Goal: Task Accomplishment & Management: Manage account settings

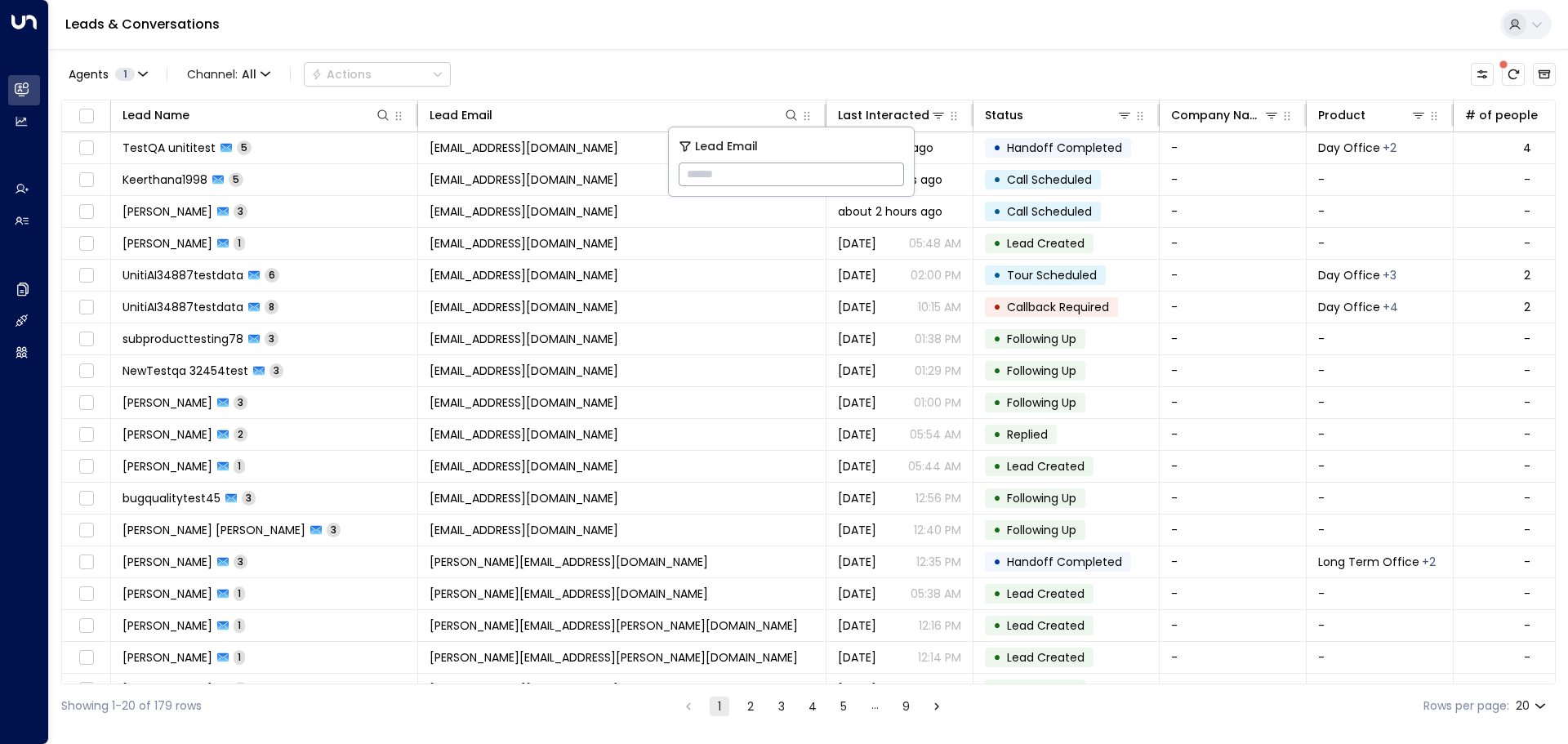
click at [739, 176] on input "text" at bounding box center [791, 174] width 226 height 30
paste input "**********"
type input "**********"
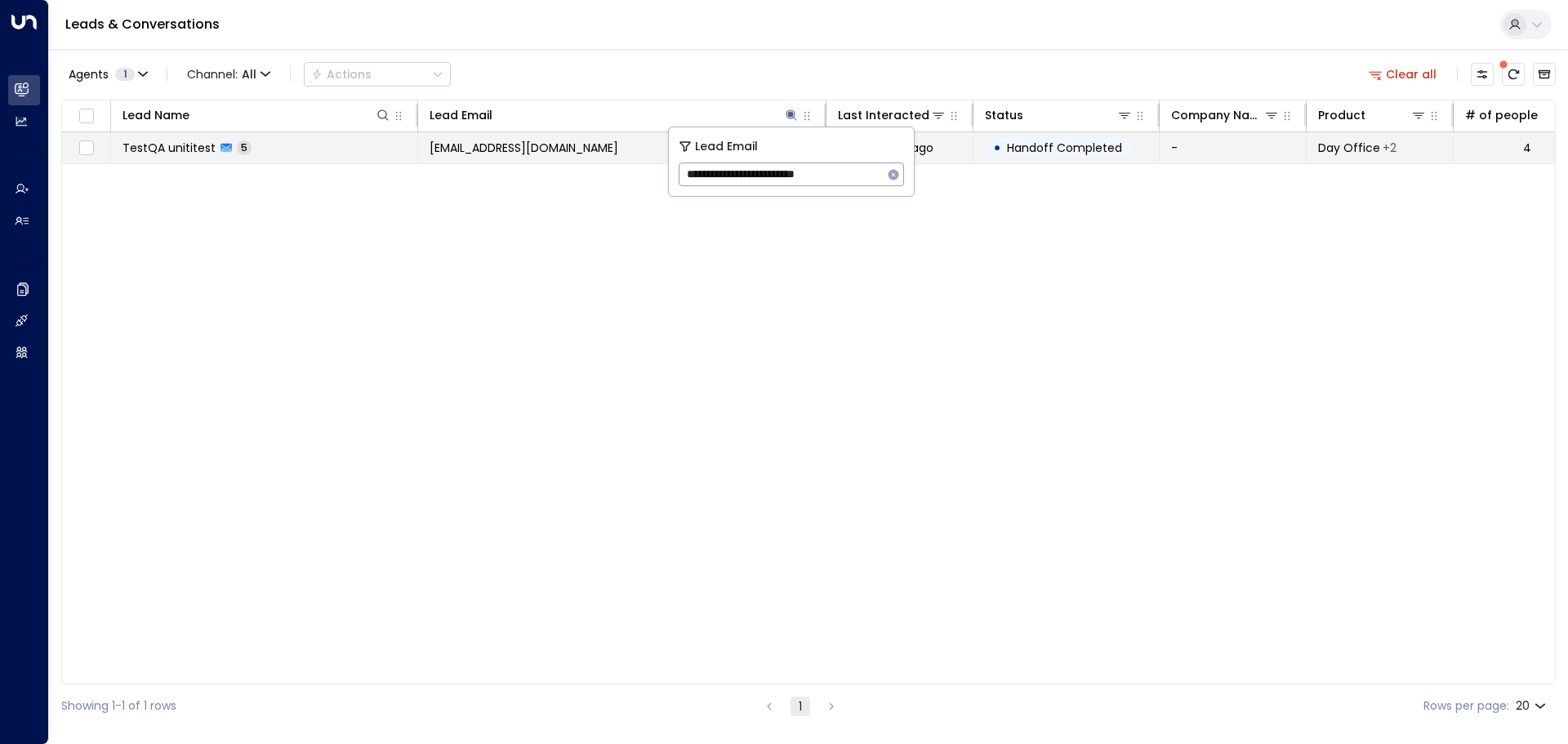
click at [457, 153] on span "[EMAIL_ADDRESS][DOMAIN_NAME]" at bounding box center [524, 147] width 189 height 16
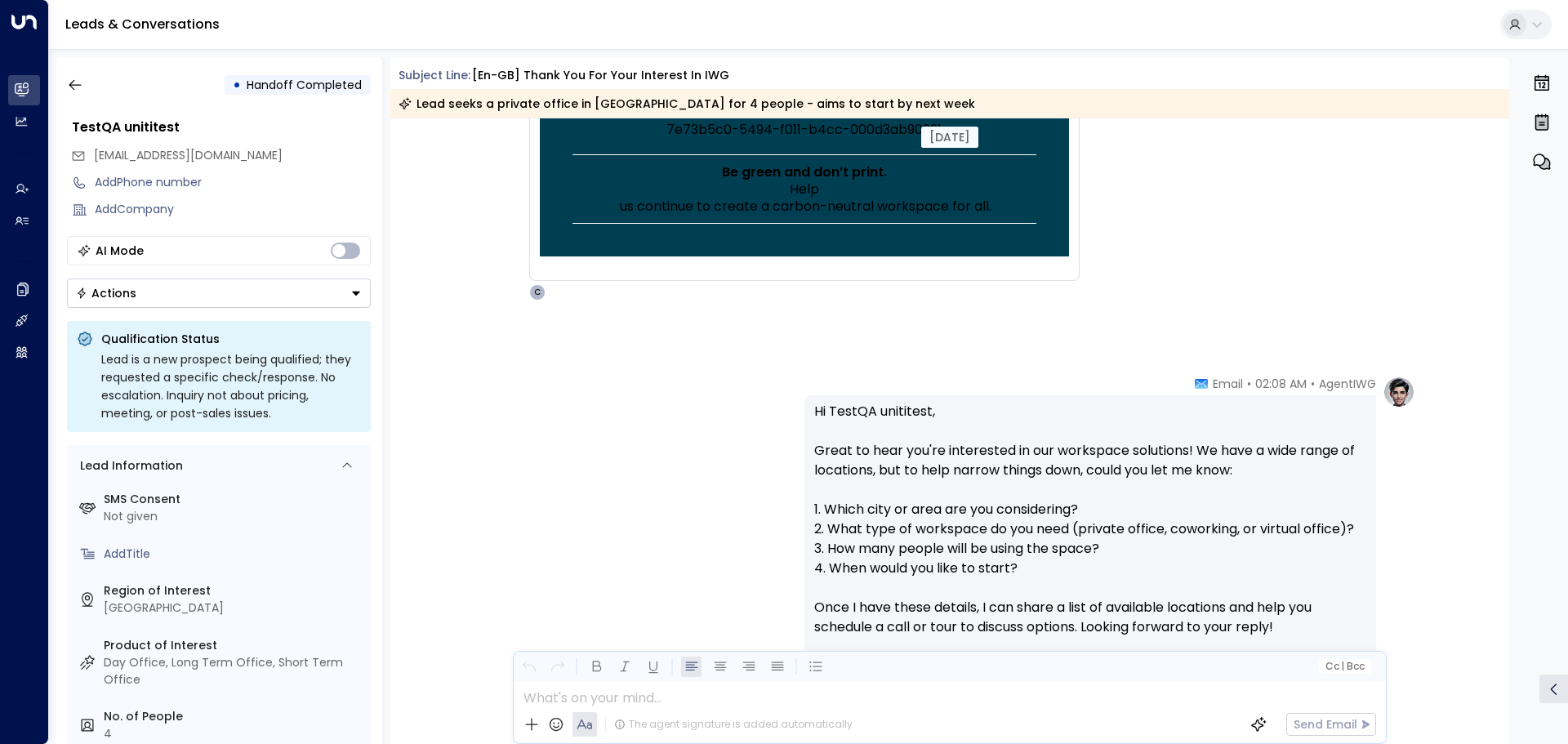
scroll to position [1061, 0]
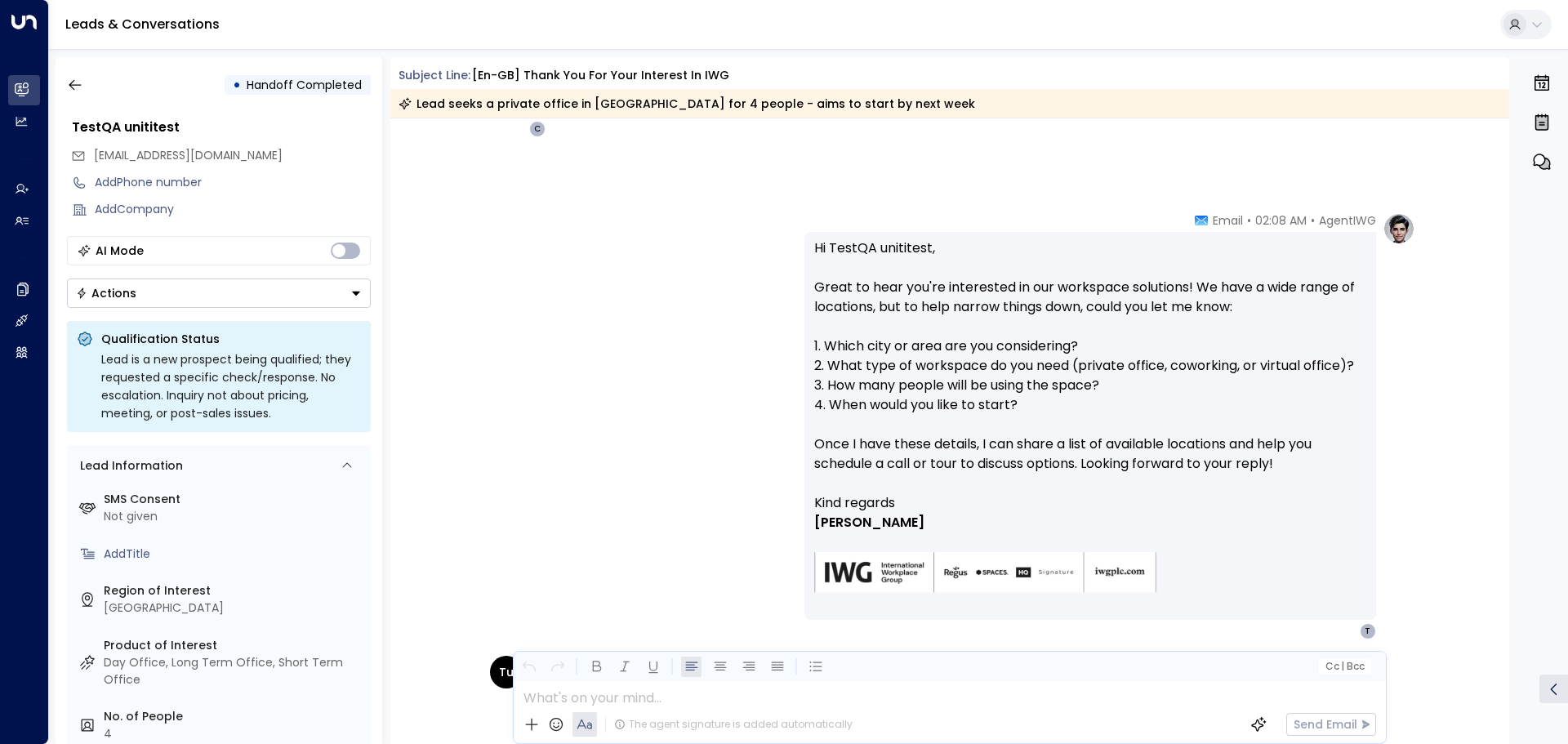
click at [647, 431] on div "AgentIWG • 02:08 AM • Email Hi TestQA unititest, Great to hear you're intereste…" at bounding box center [950, 426] width 931 height 427
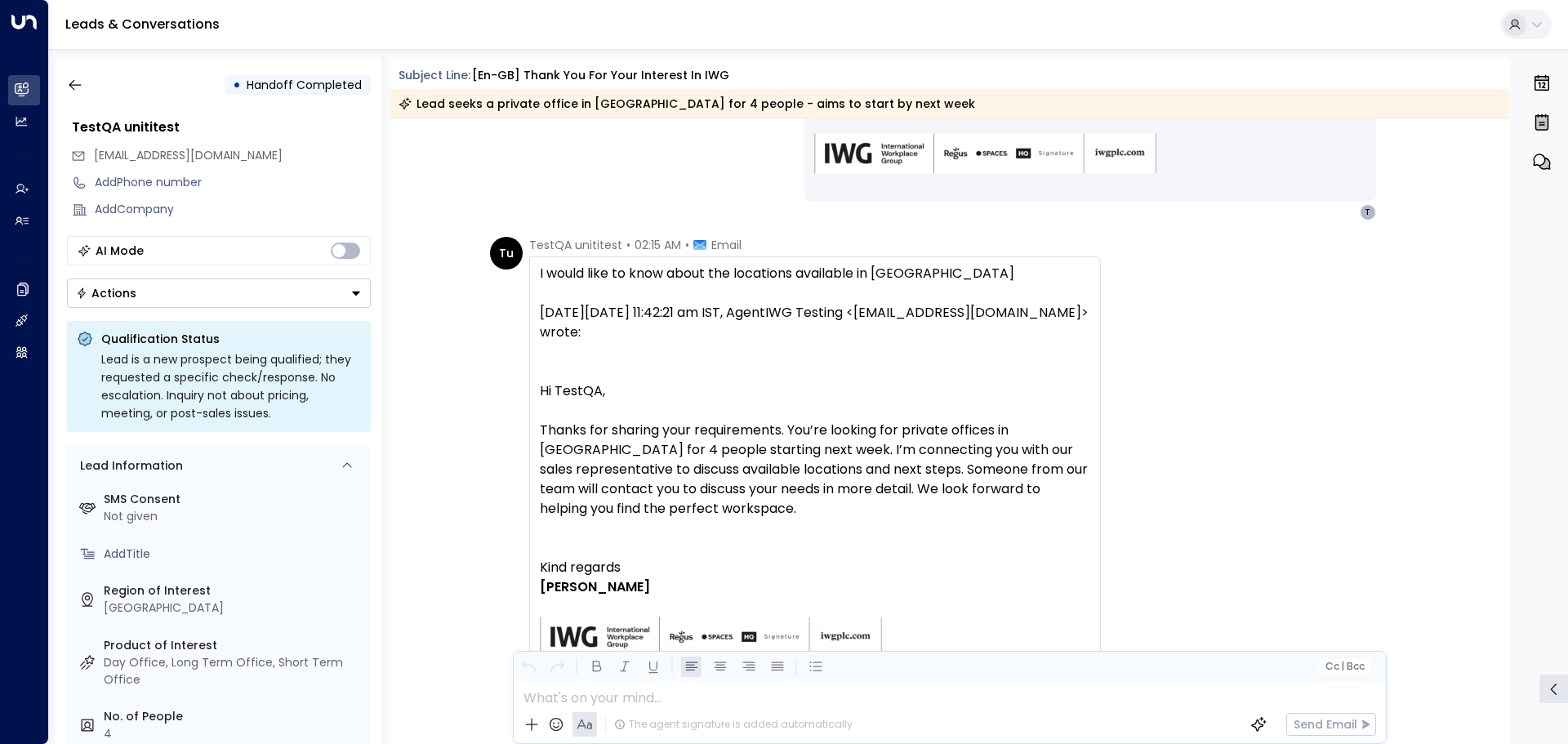
scroll to position [2660, 0]
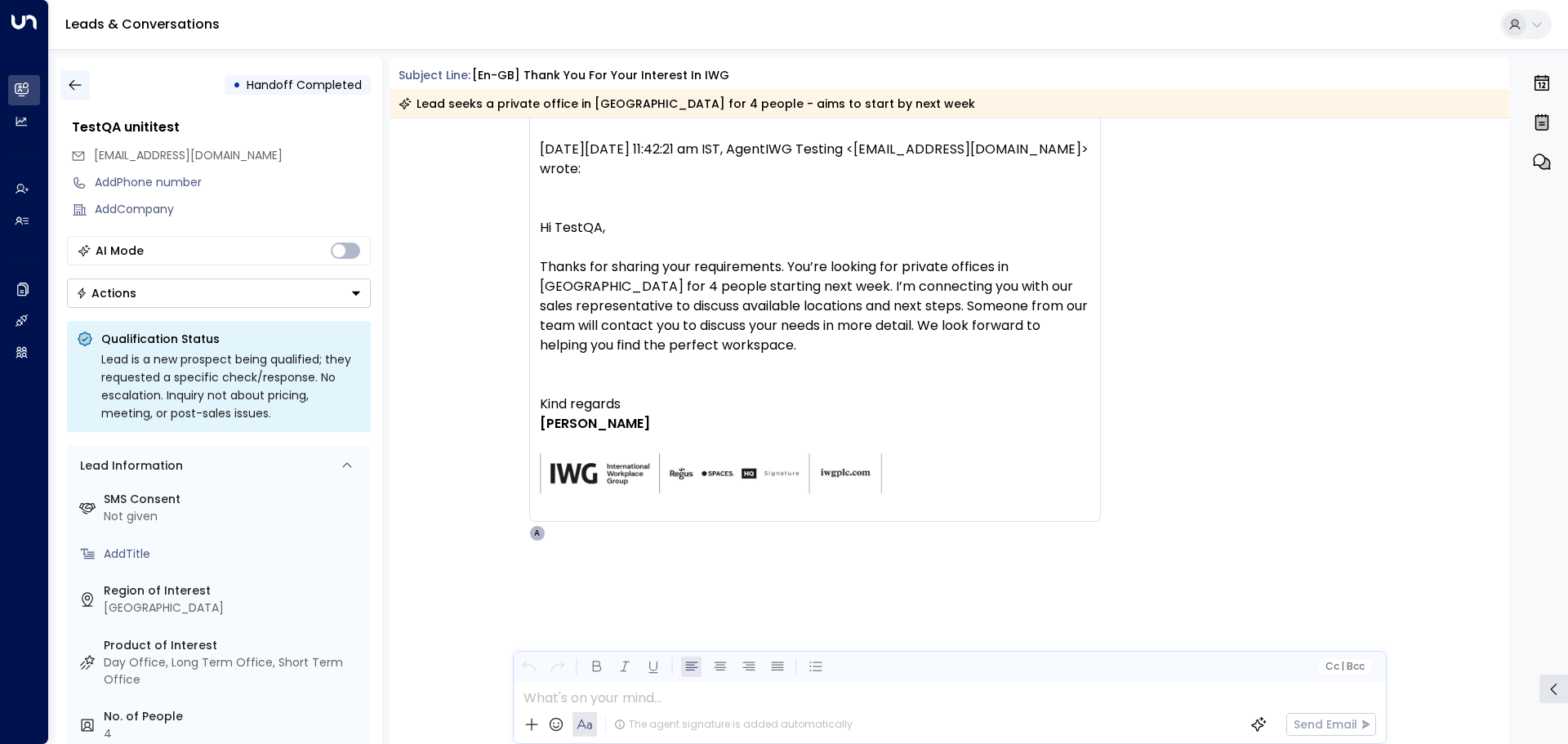
click at [73, 81] on icon "button" at bounding box center [74, 85] width 12 height 10
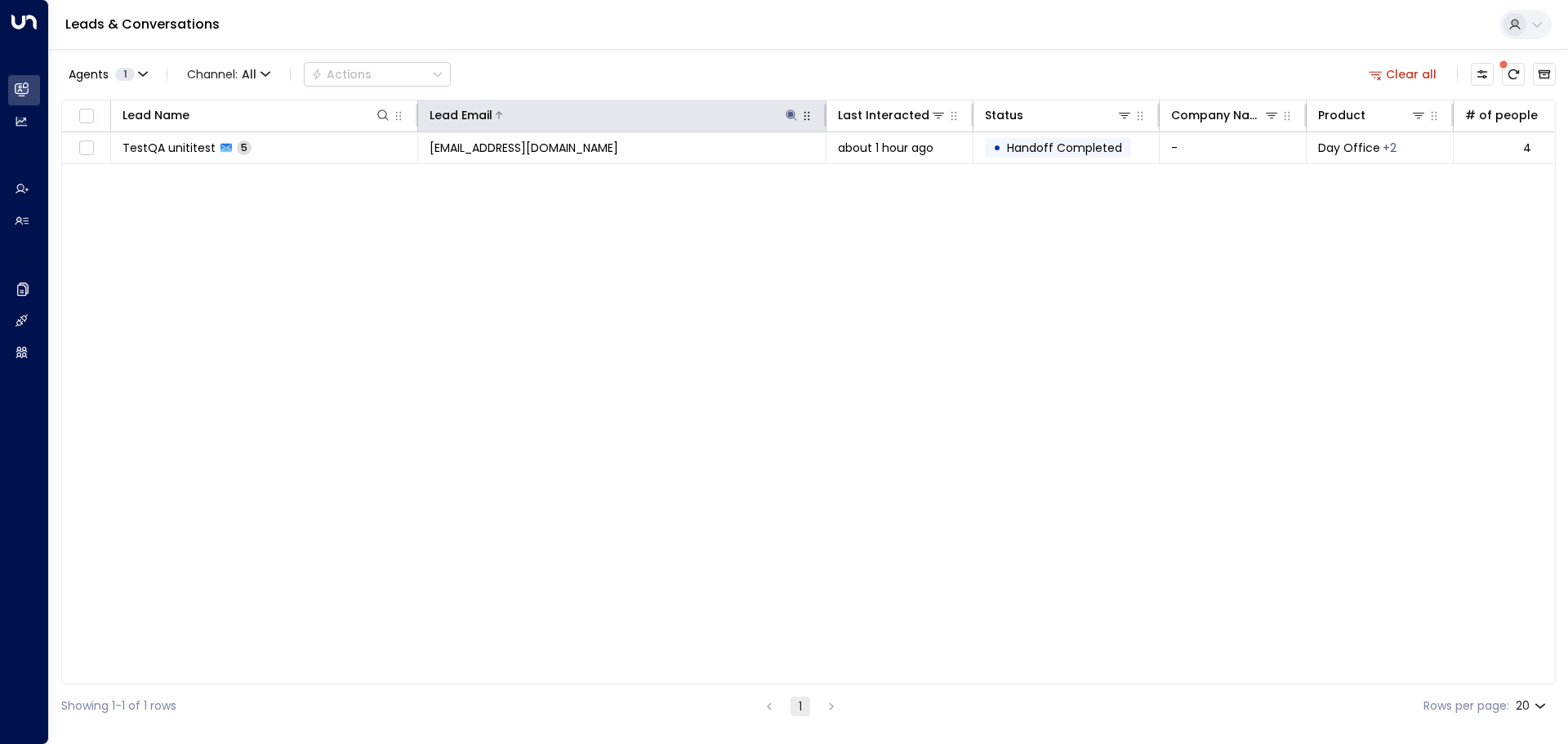
click at [794, 113] on icon at bounding box center [791, 115] width 13 height 13
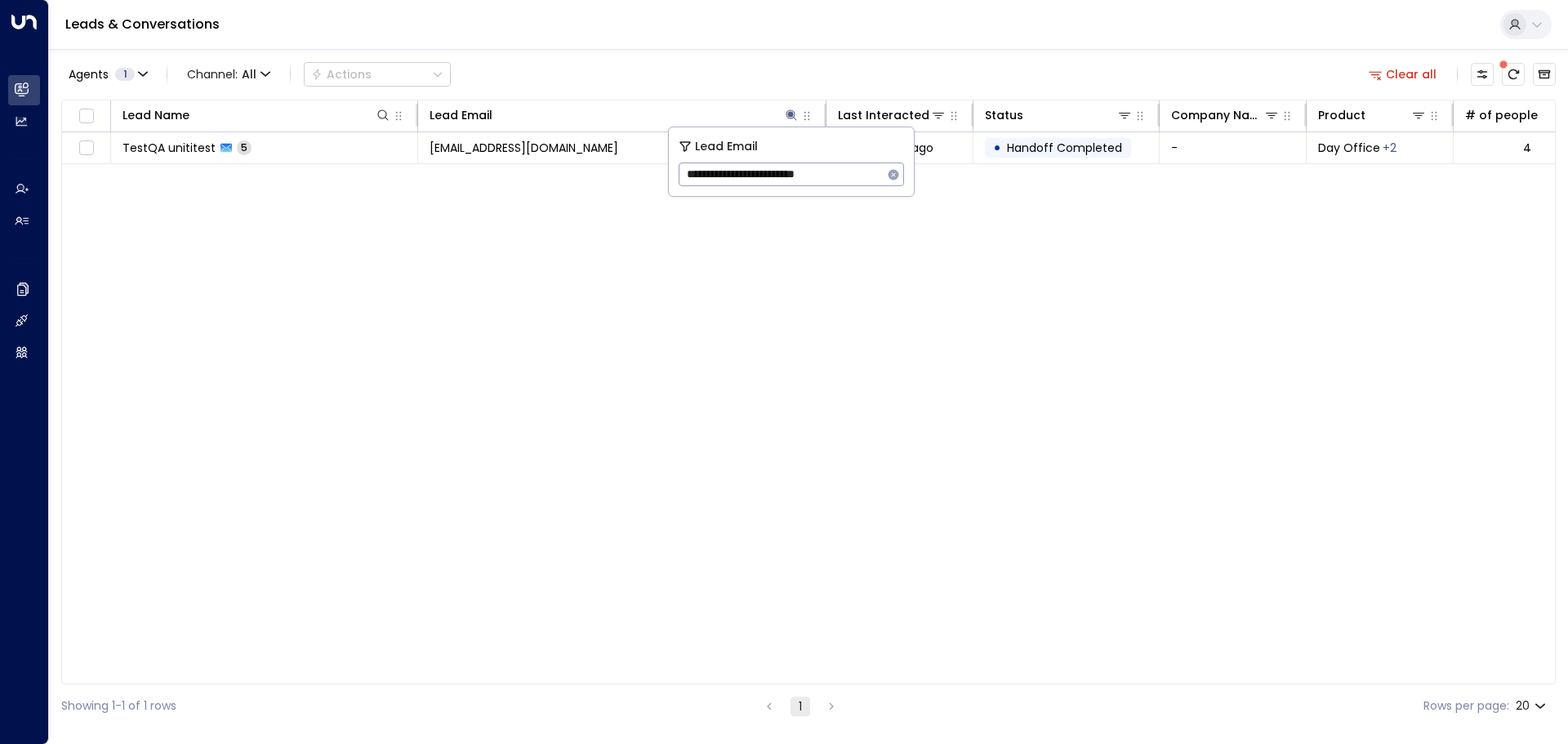
click at [896, 176] on icon "button" at bounding box center [894, 174] width 10 height 10
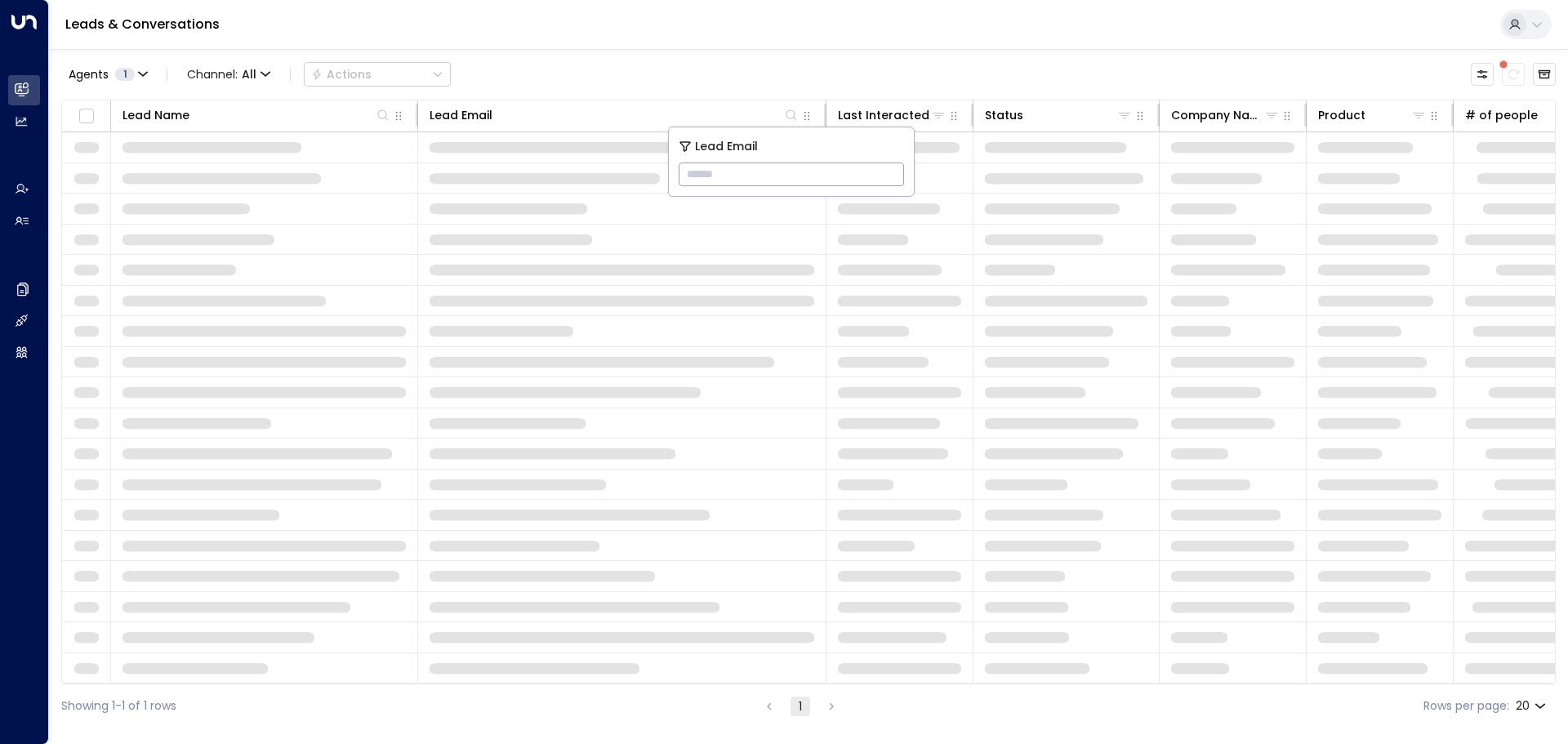
click at [817, 176] on input "text" at bounding box center [791, 174] width 226 height 30
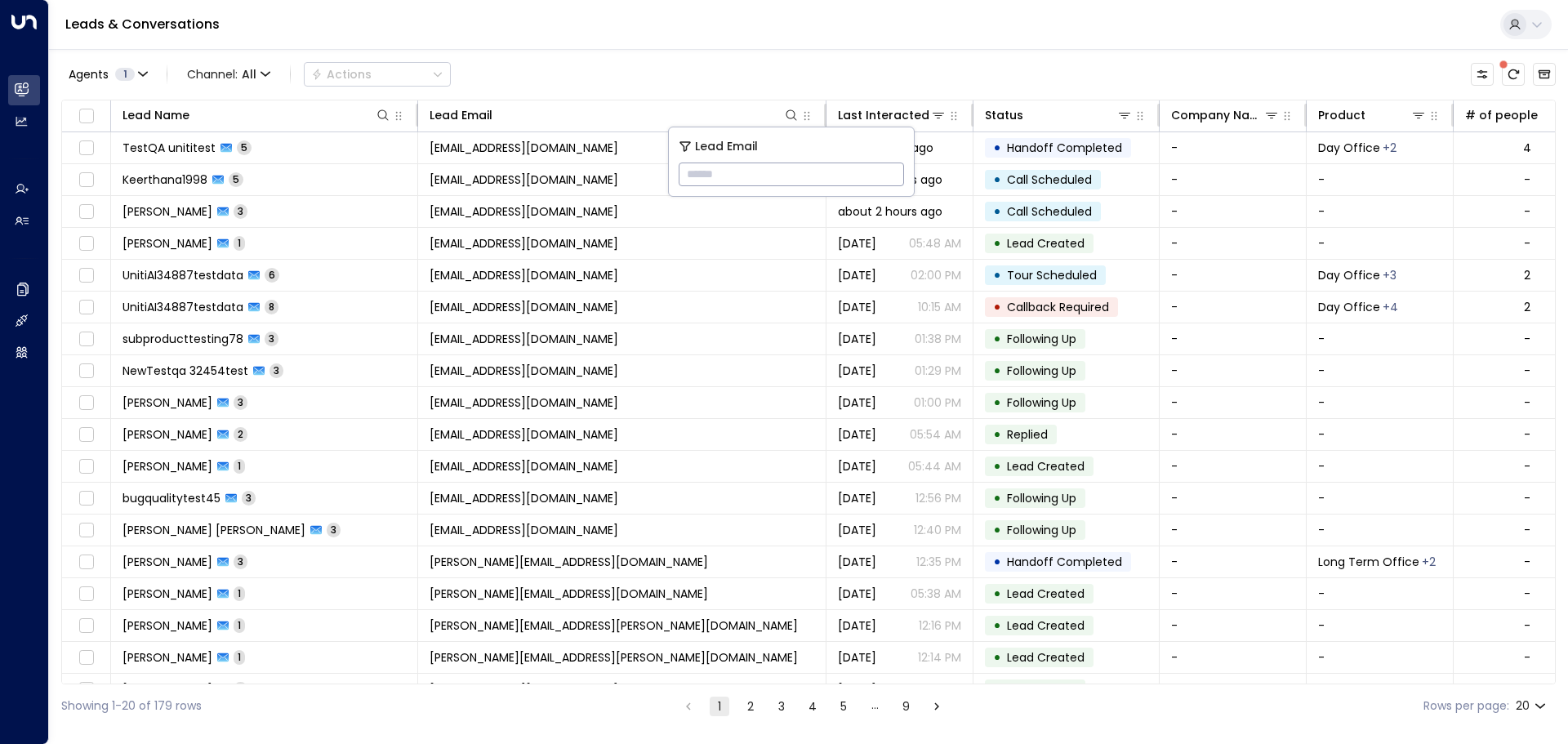
click at [673, 49] on div "Leads & Conversations" at bounding box center [809, 25] width 1520 height 50
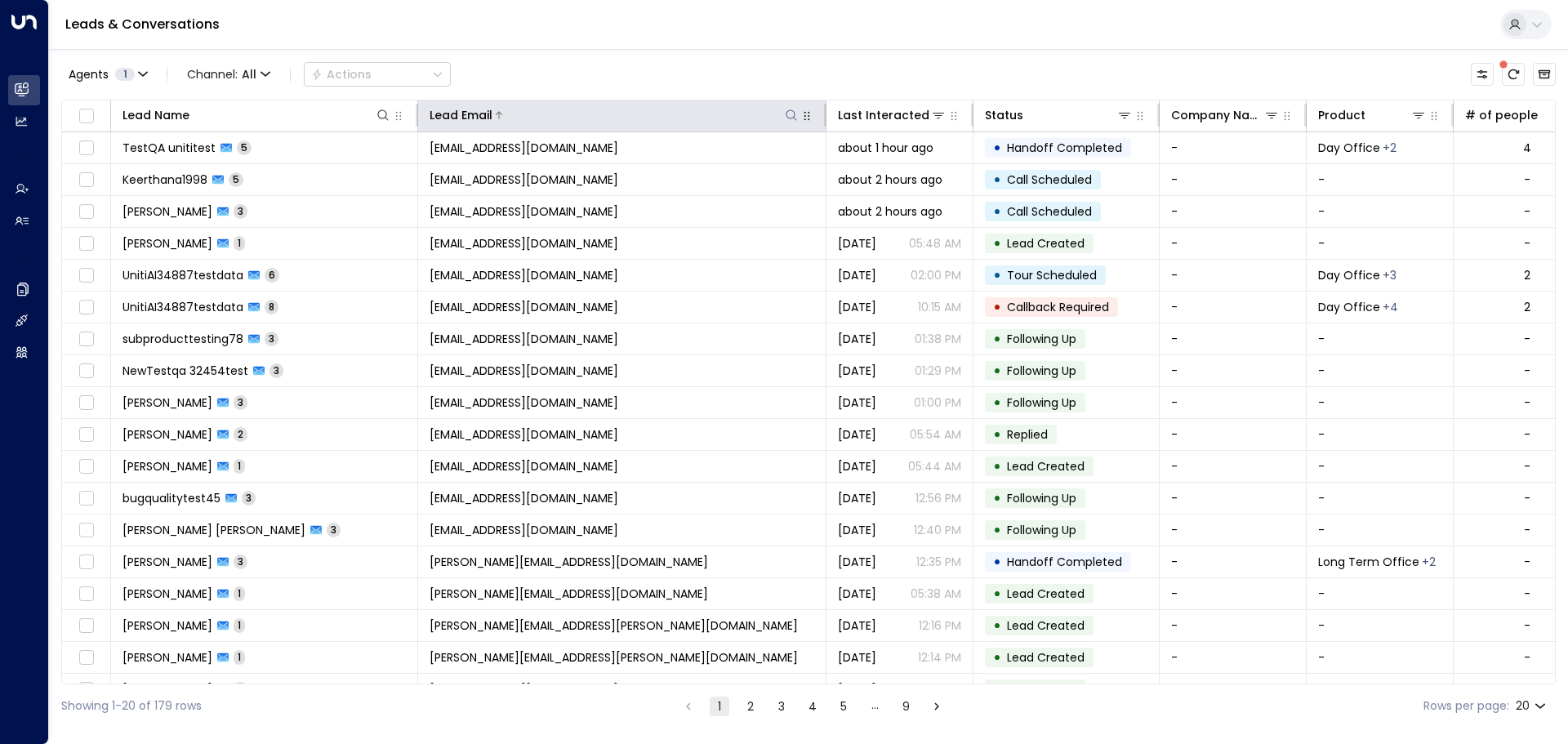
click at [792, 109] on icon at bounding box center [791, 115] width 13 height 13
click at [792, 115] on icon at bounding box center [791, 115] width 13 height 13
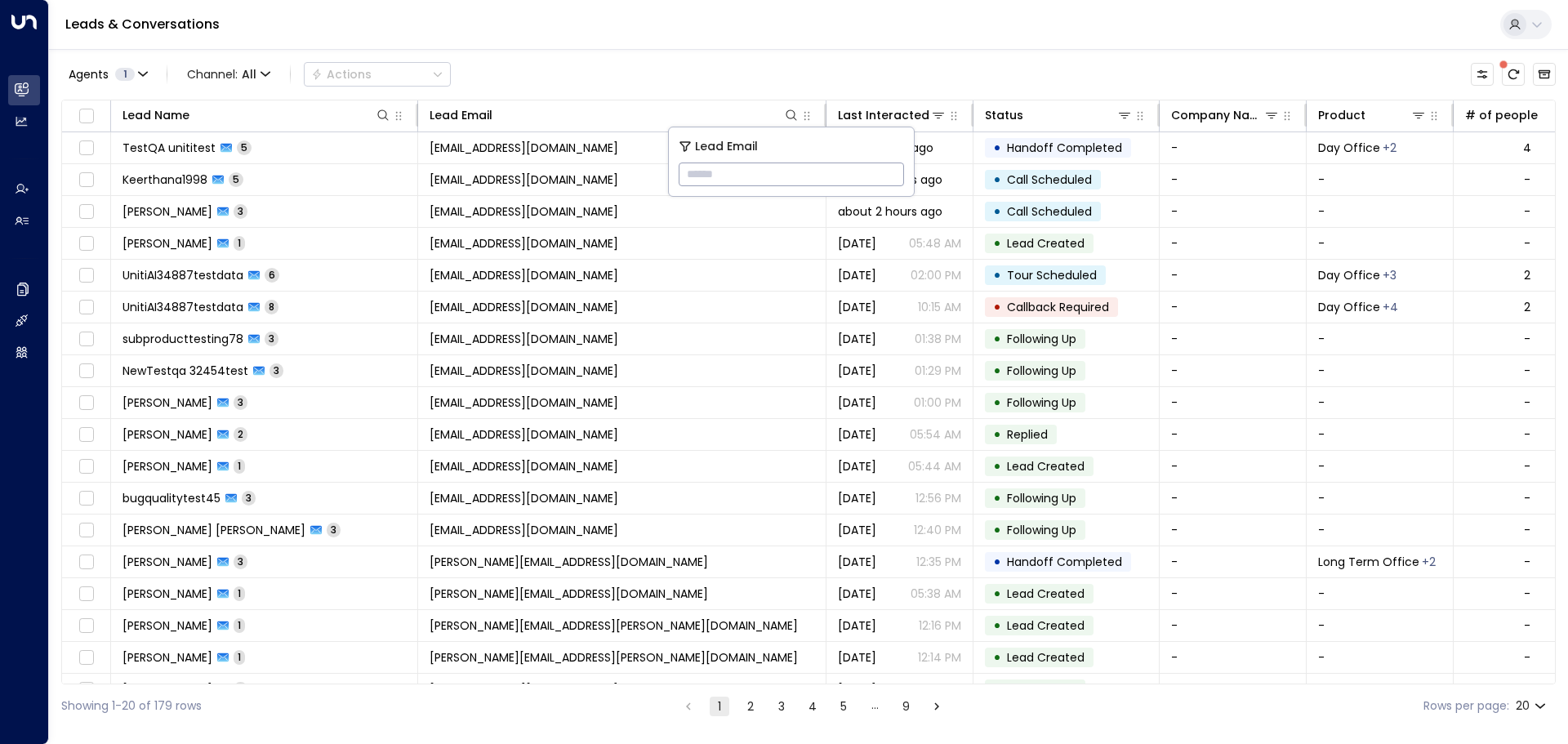
click at [735, 170] on input "text" at bounding box center [791, 174] width 226 height 30
type input "*********"
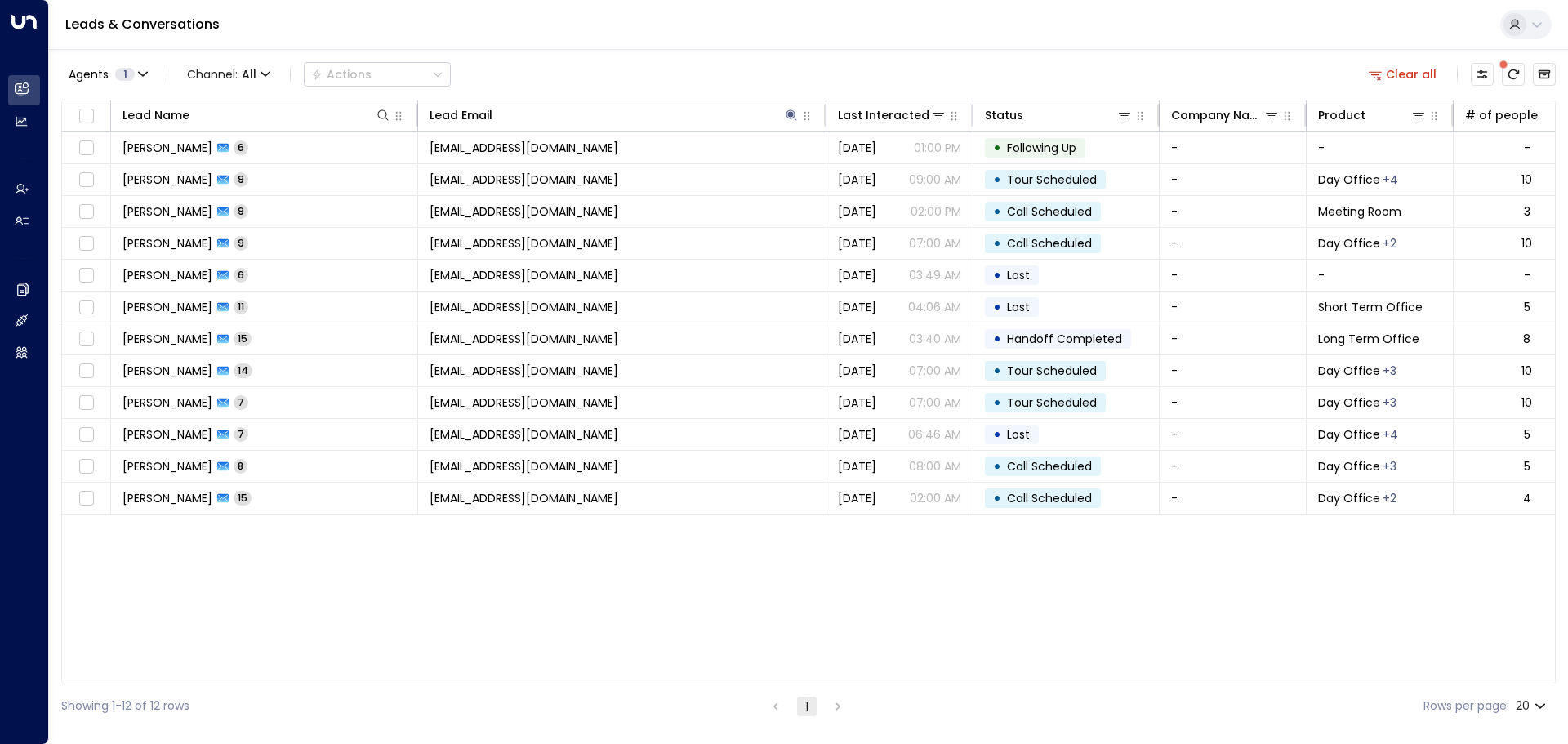
click at [772, 61] on div "Agents 1 Channel: All Actions Clear all" at bounding box center [808, 74] width 1494 height 35
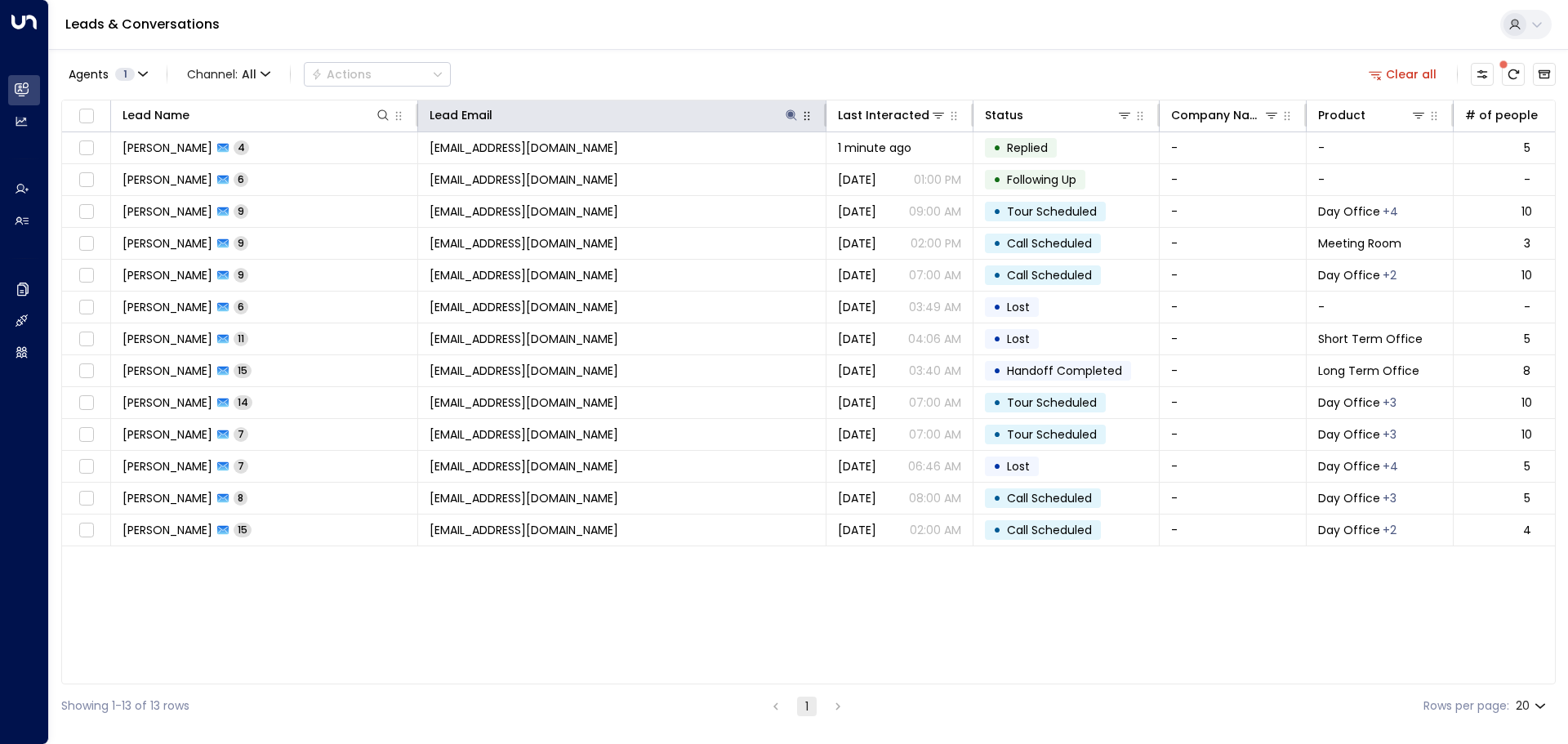
click at [806, 113] on icon "button" at bounding box center [806, 115] width 13 height 13
click at [790, 112] on icon at bounding box center [792, 114] width 10 height 10
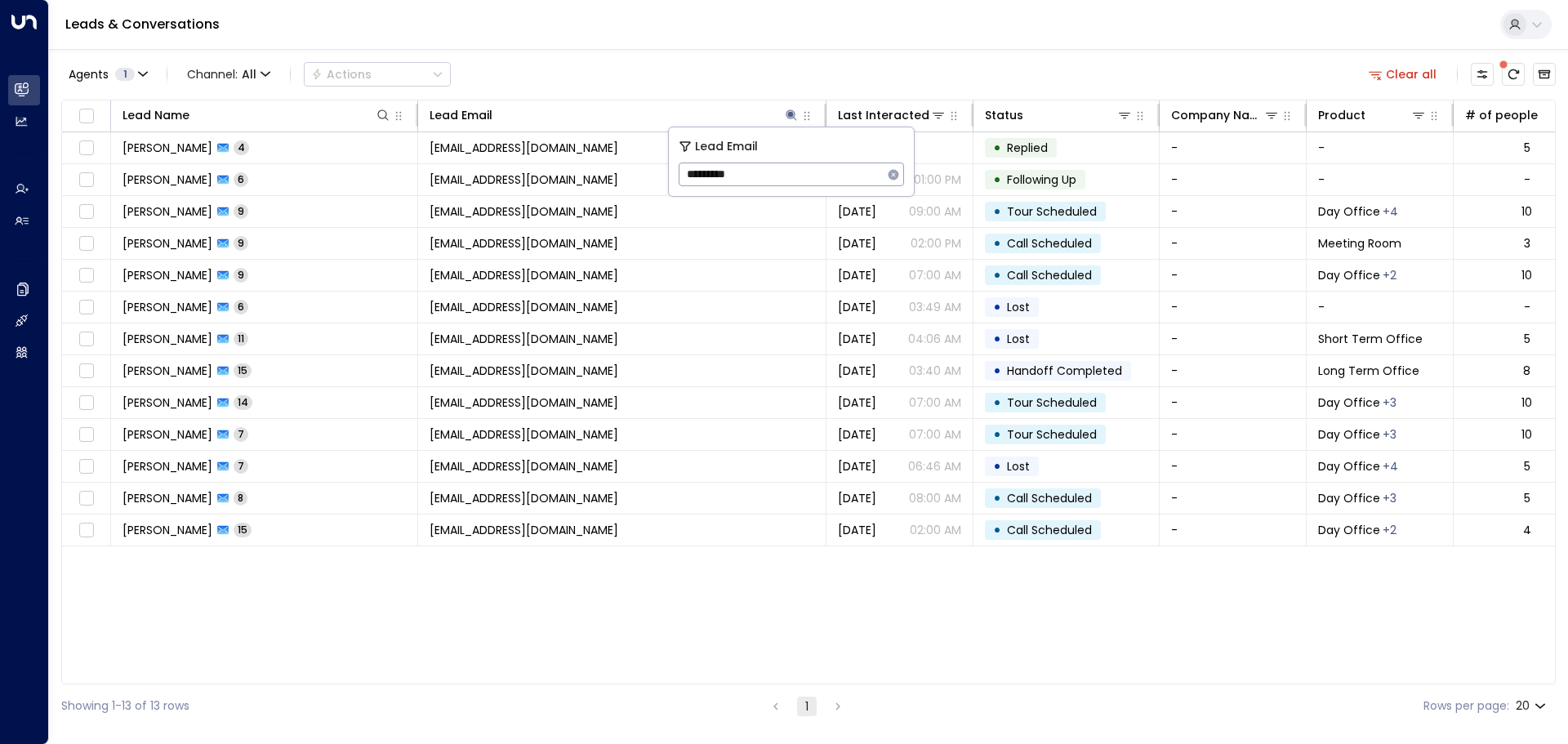
click at [891, 170] on icon "button" at bounding box center [894, 174] width 10 height 10
click at [787, 61] on div "Agents 1 Channel: All Actions Clear all" at bounding box center [808, 74] width 1494 height 35
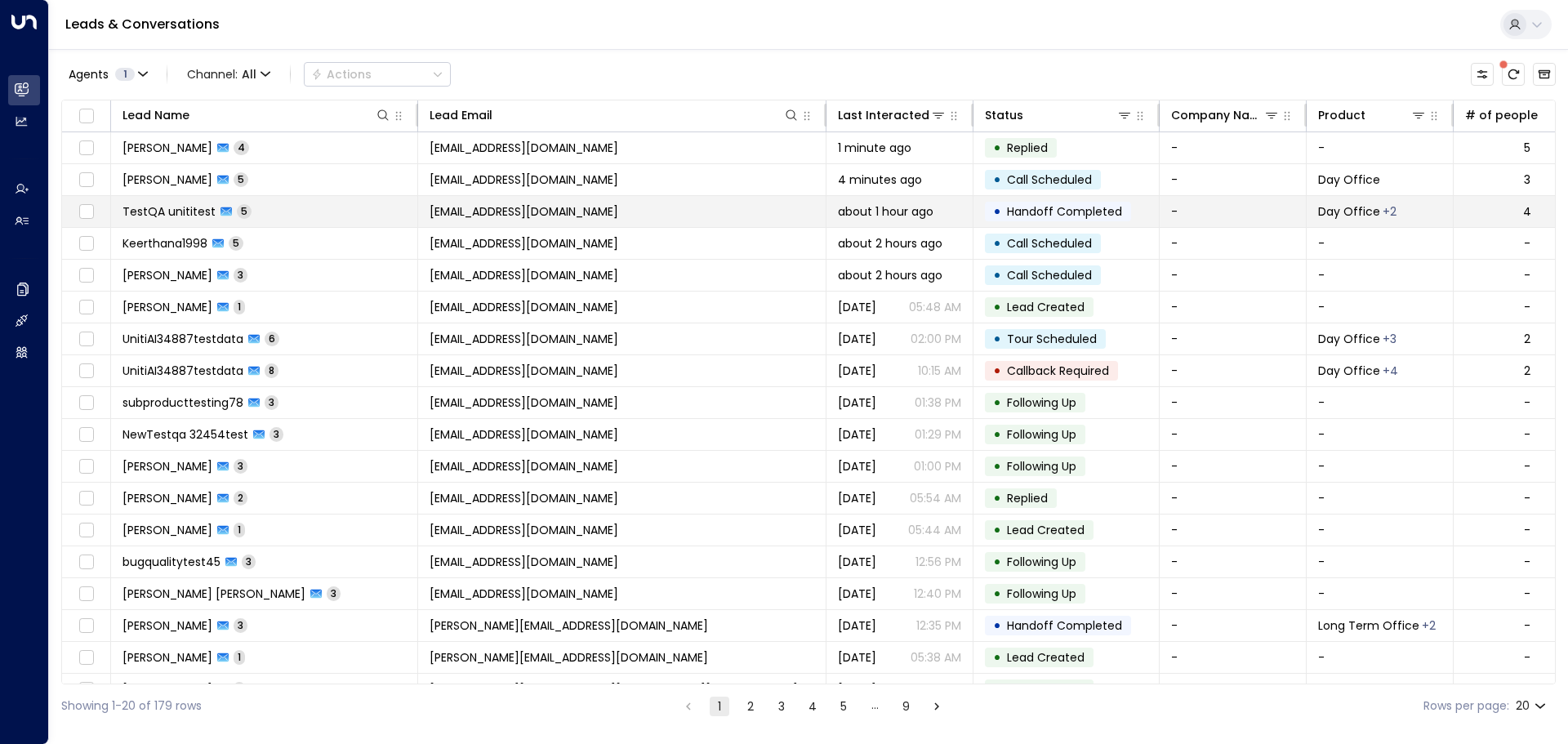
click at [159, 213] on span "TestQA unititest" at bounding box center [170, 211] width 93 height 16
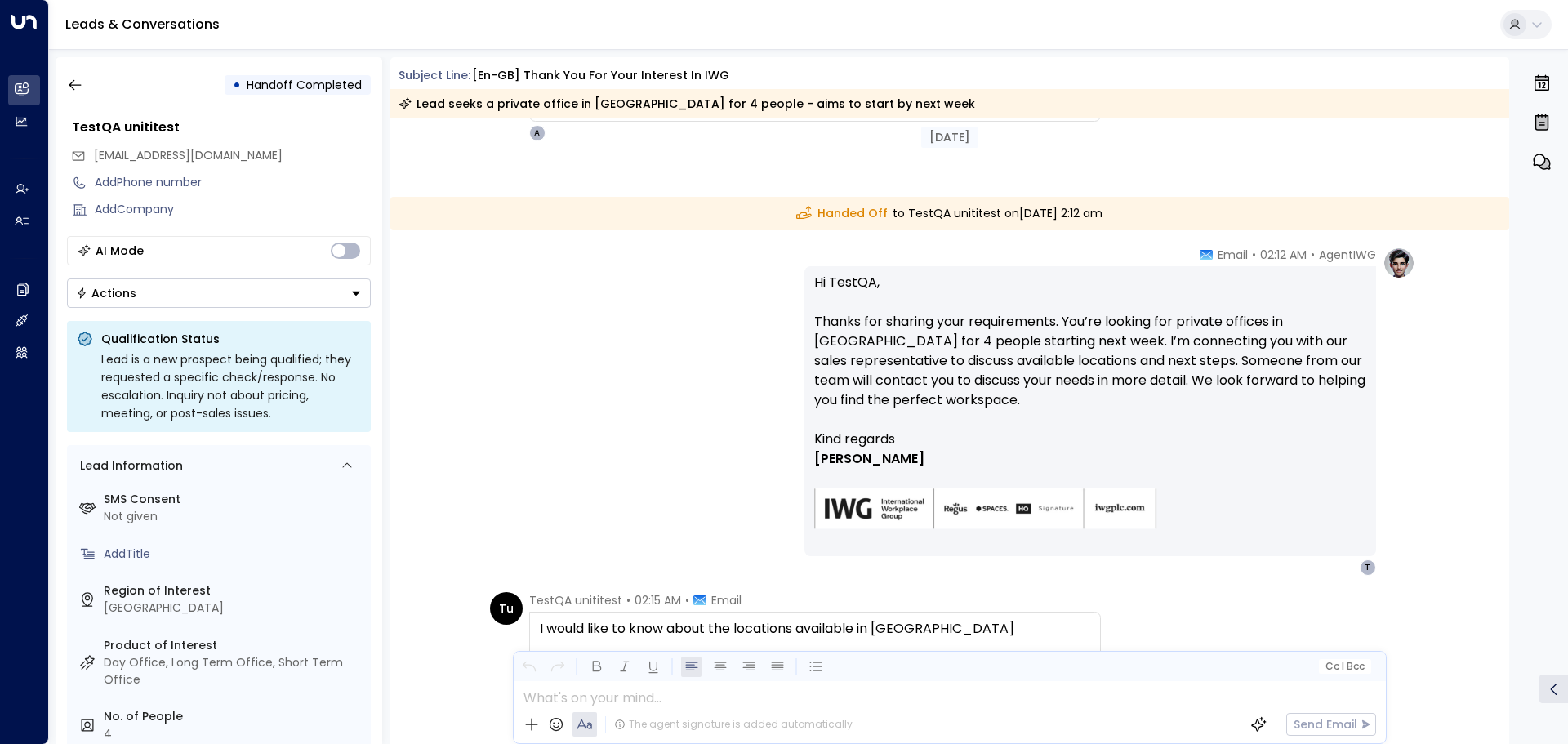
scroll to position [2107, 0]
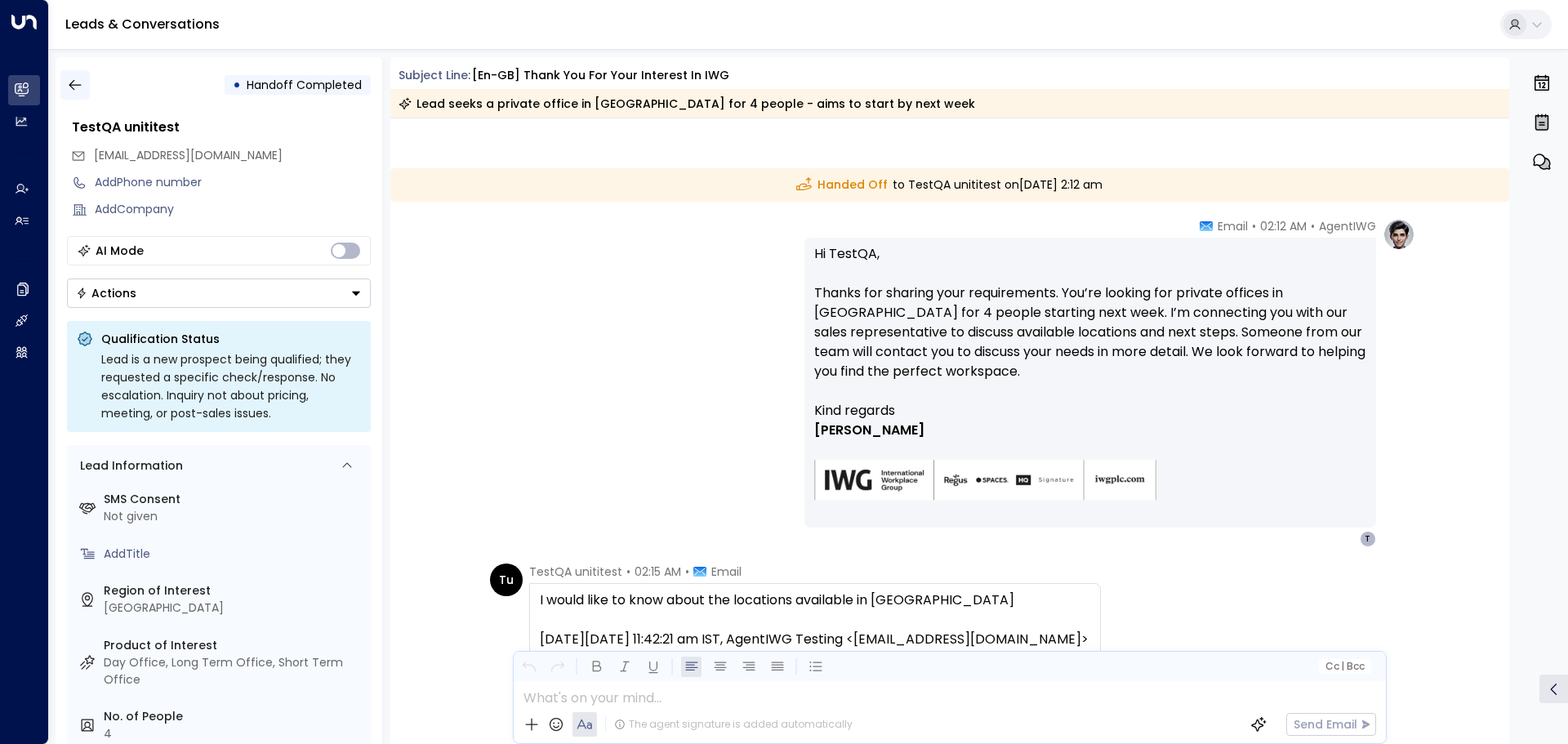
click at [79, 84] on icon "button" at bounding box center [74, 85] width 16 height 16
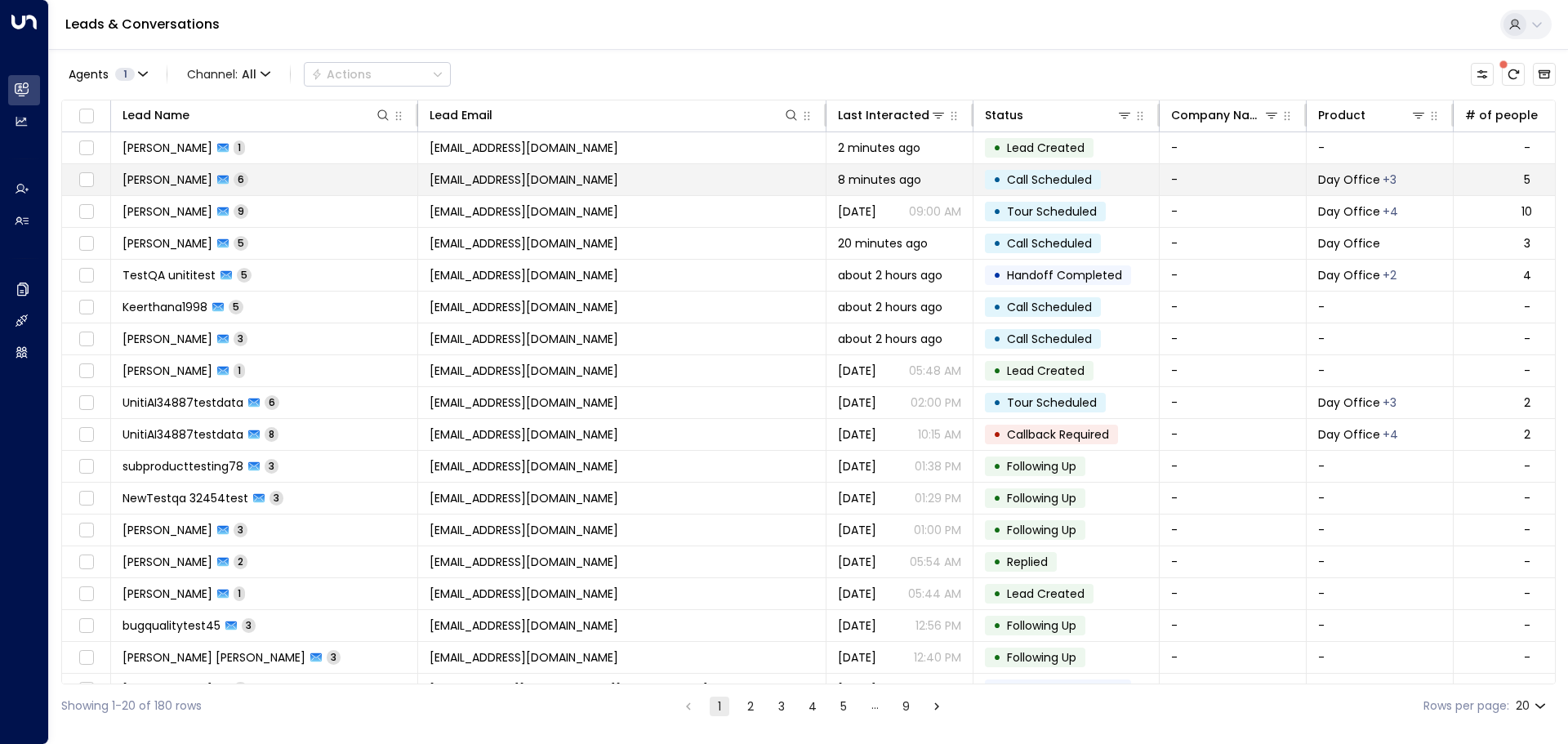
click at [162, 180] on span "[PERSON_NAME]" at bounding box center [168, 179] width 90 height 16
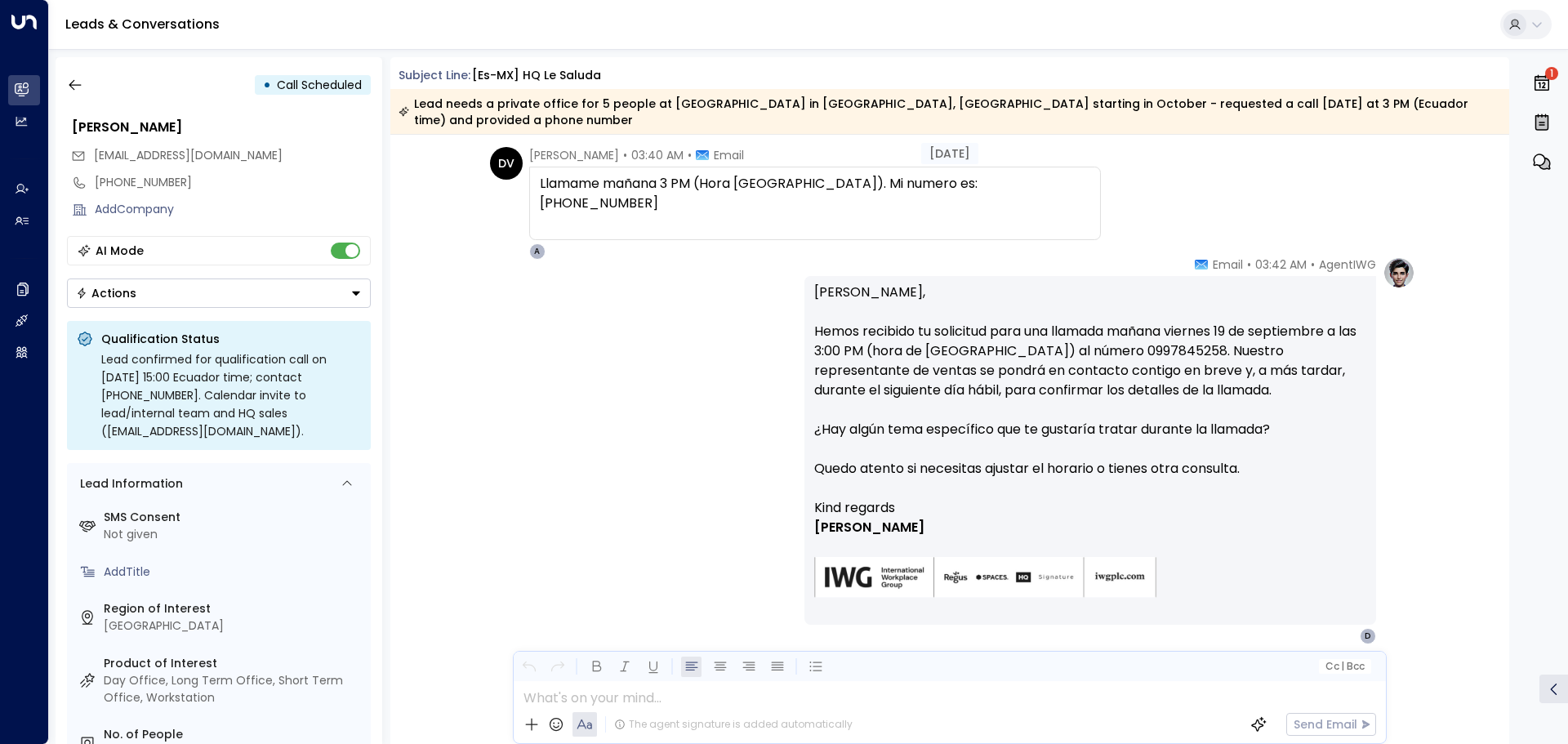
scroll to position [1273, 0]
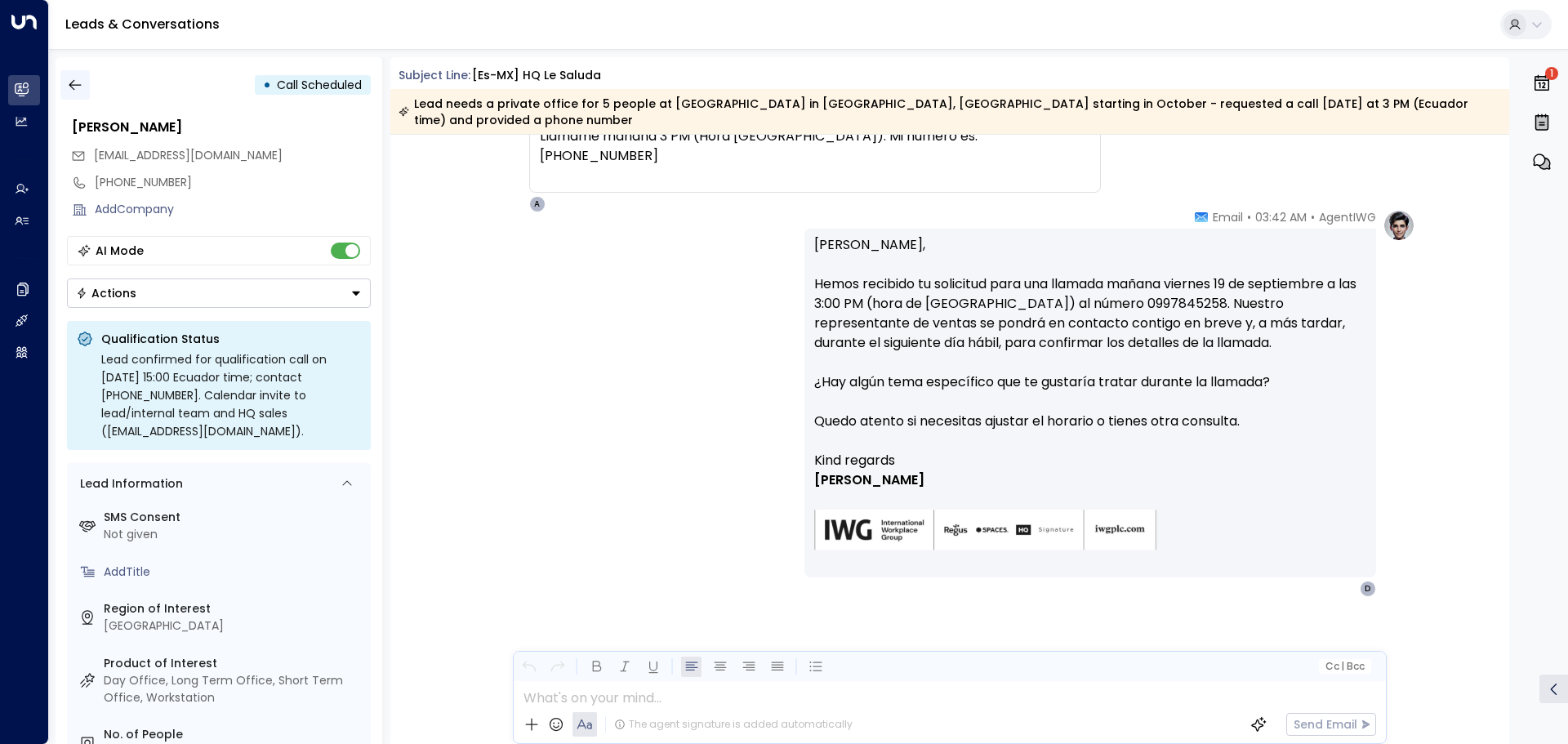
click at [74, 92] on icon "button" at bounding box center [74, 85] width 16 height 16
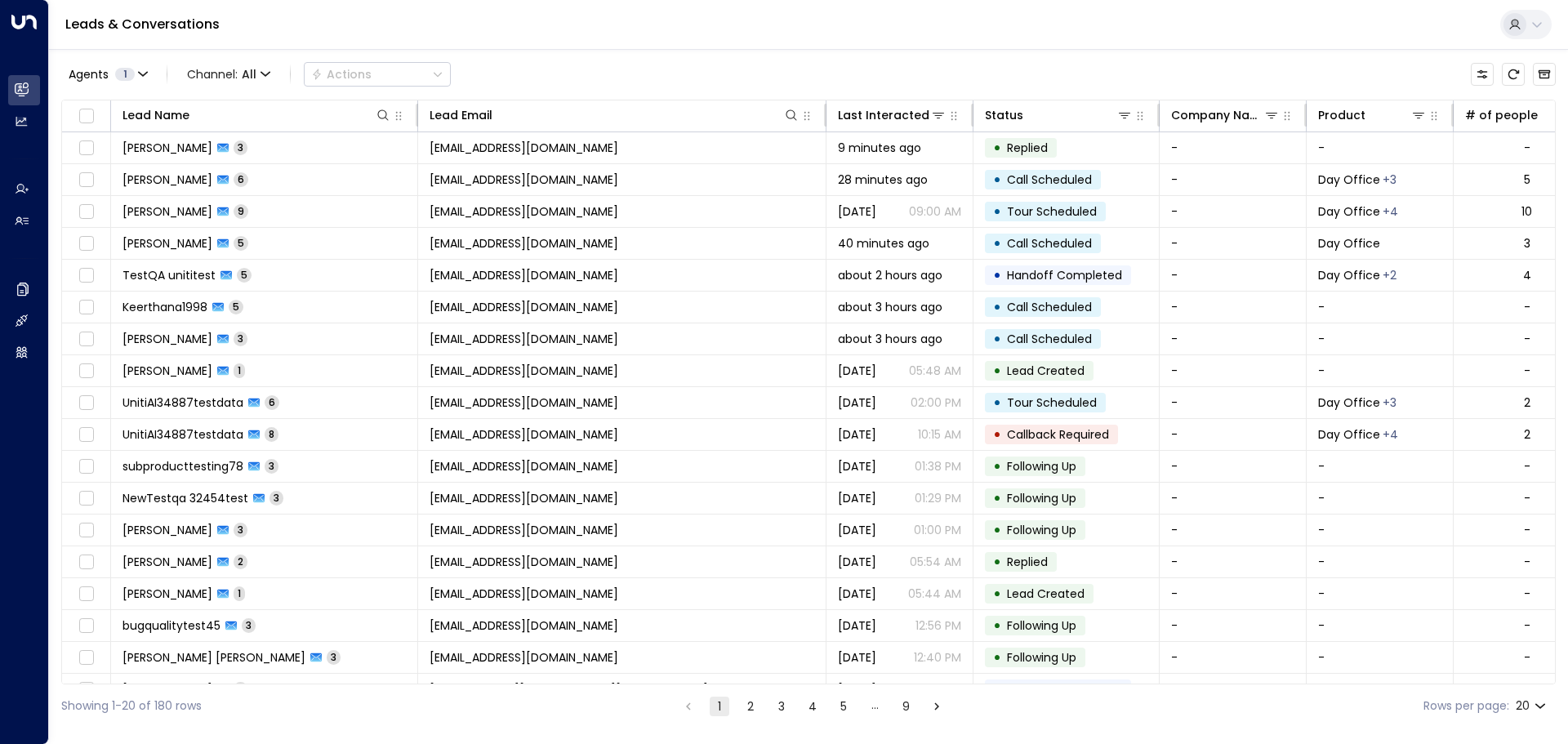
click at [824, 48] on div "Leads & Conversations" at bounding box center [809, 25] width 1520 height 50
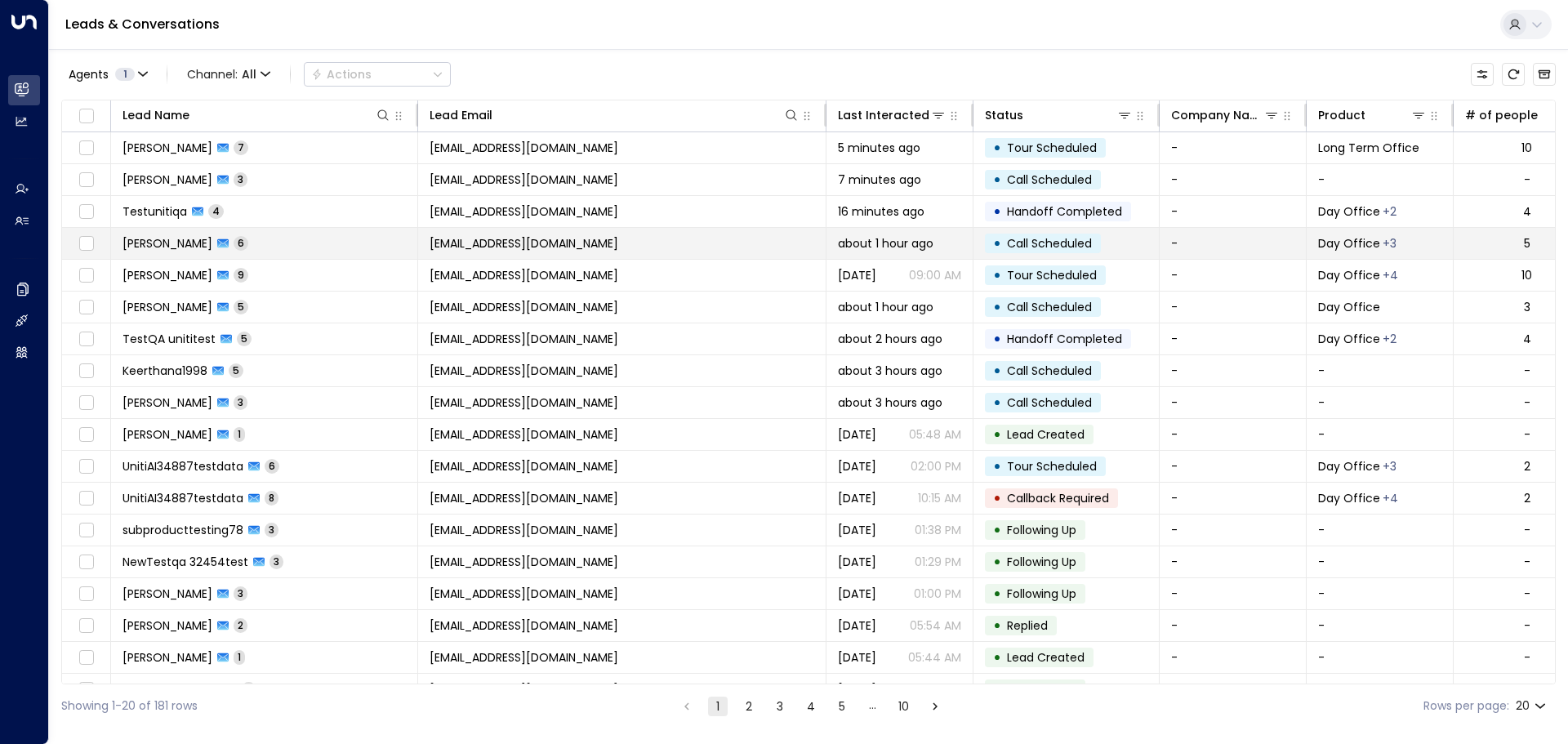
click at [531, 241] on span "[EMAIL_ADDRESS][DOMAIN_NAME]" at bounding box center [524, 243] width 189 height 16
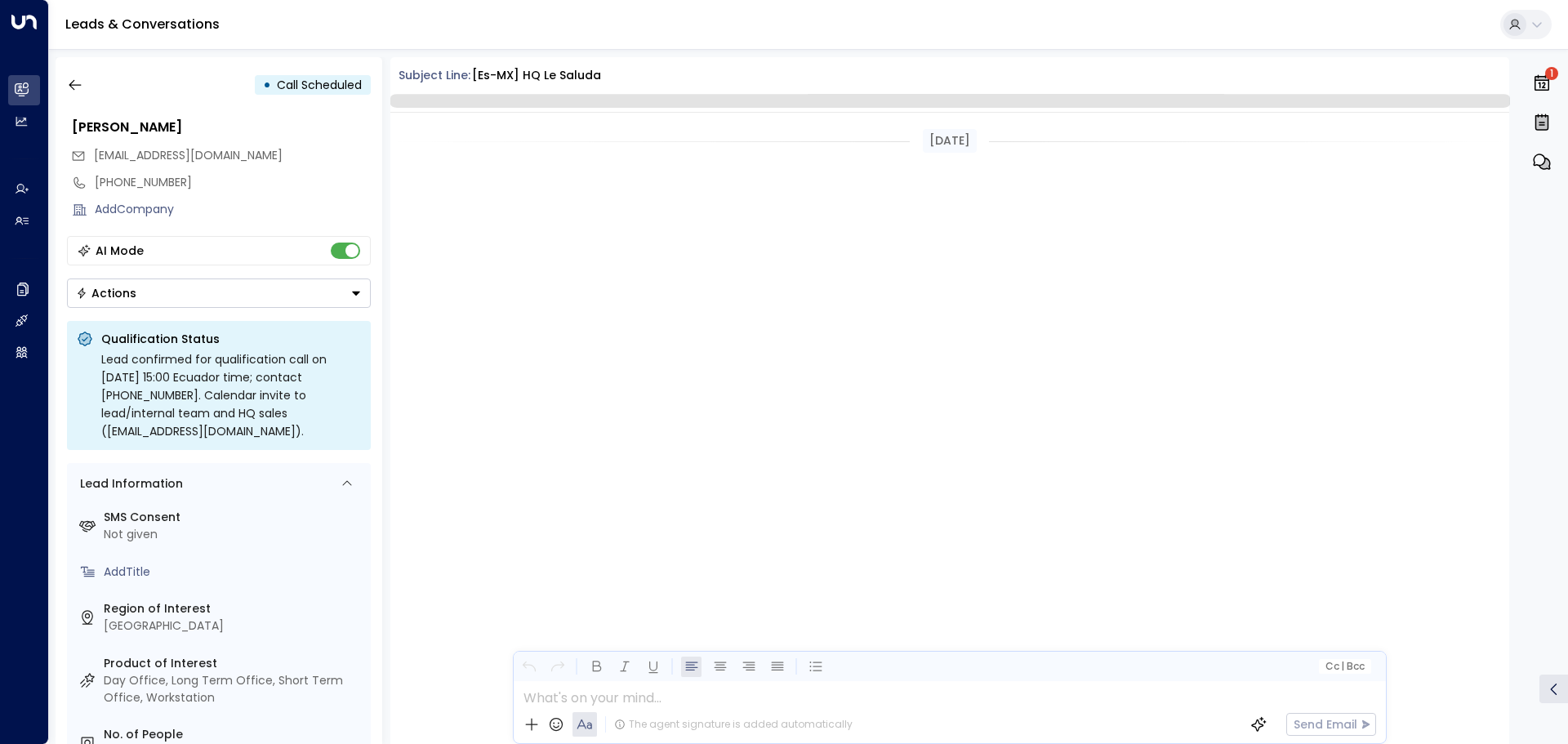
scroll to position [1267, 0]
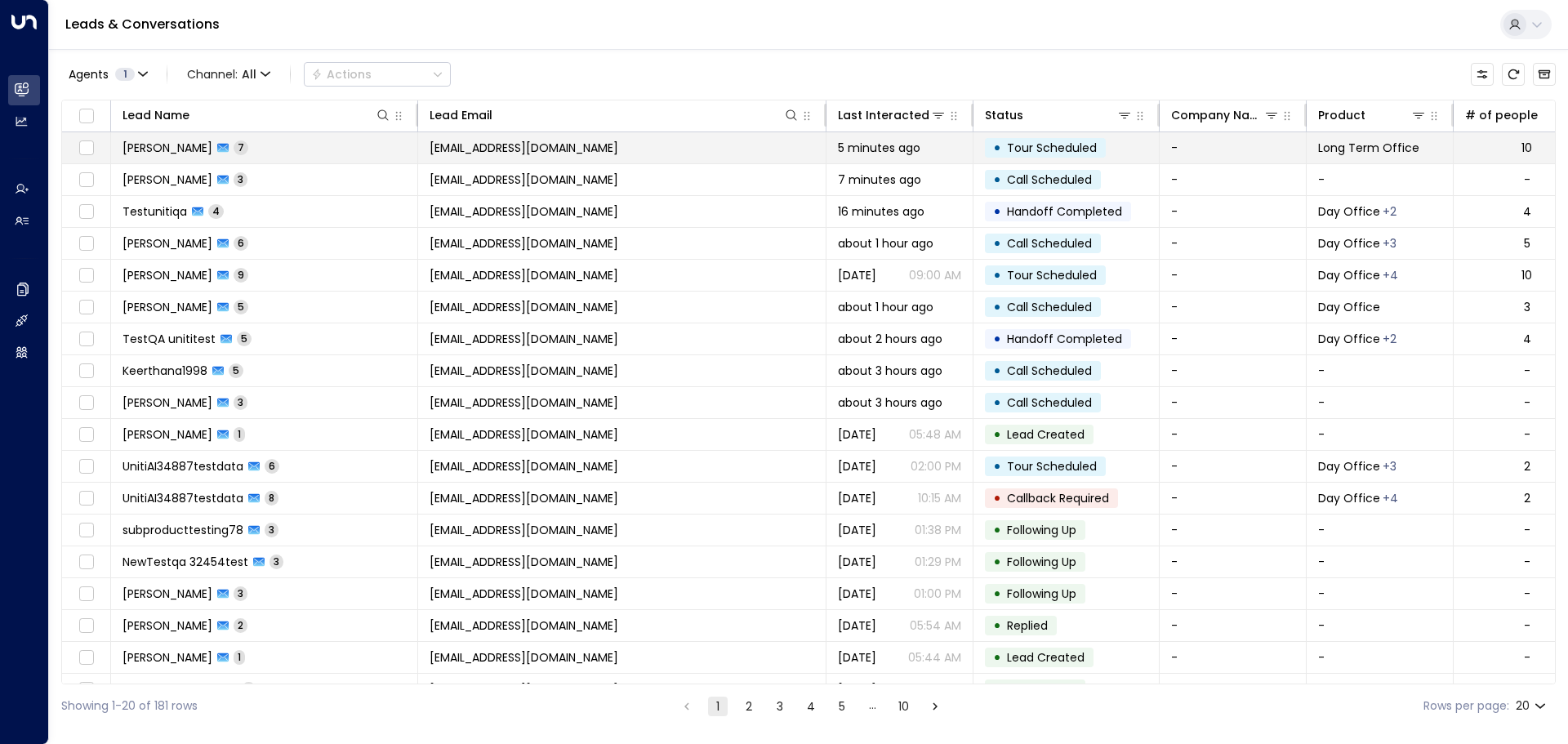
click at [575, 151] on span "[EMAIL_ADDRESS][DOMAIN_NAME]" at bounding box center [524, 147] width 189 height 16
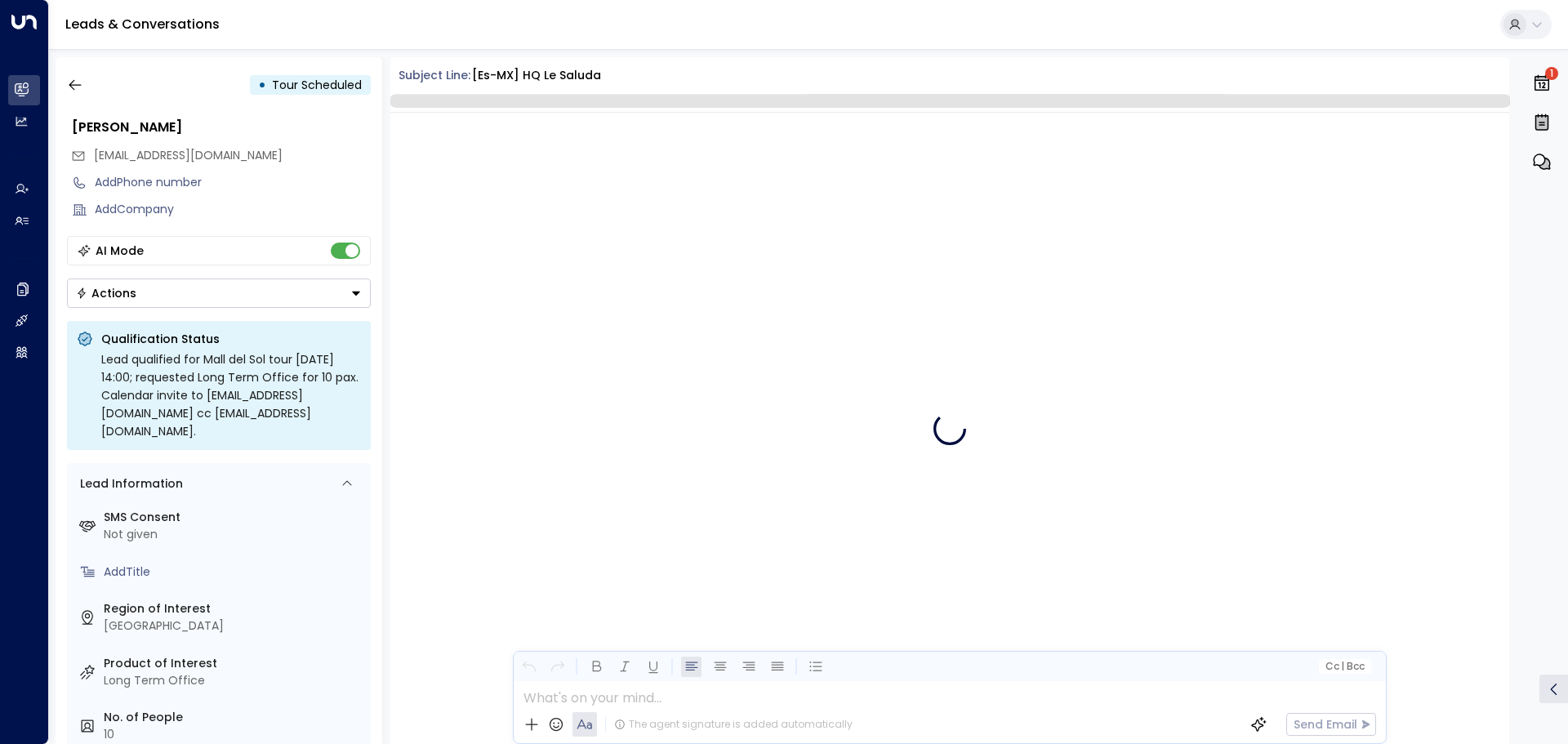
scroll to position [1552, 0]
